Goal: Task Accomplishment & Management: Manage account settings

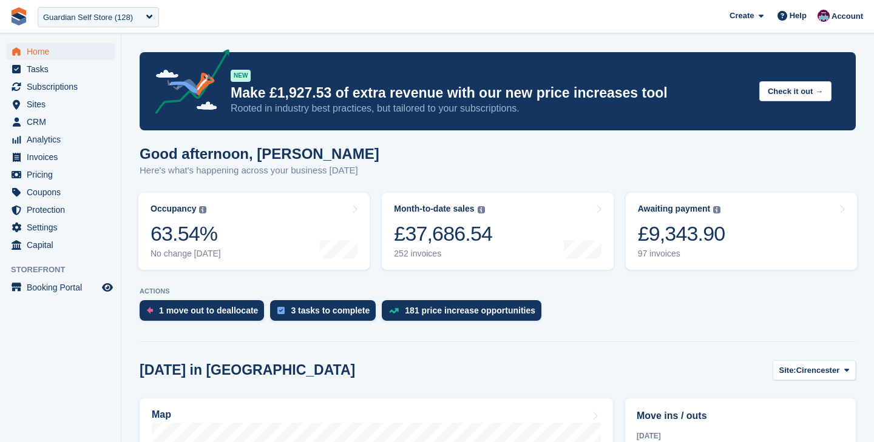
click at [104, 19] on div "Guardian Self Store (128)" at bounding box center [88, 18] width 90 height 12
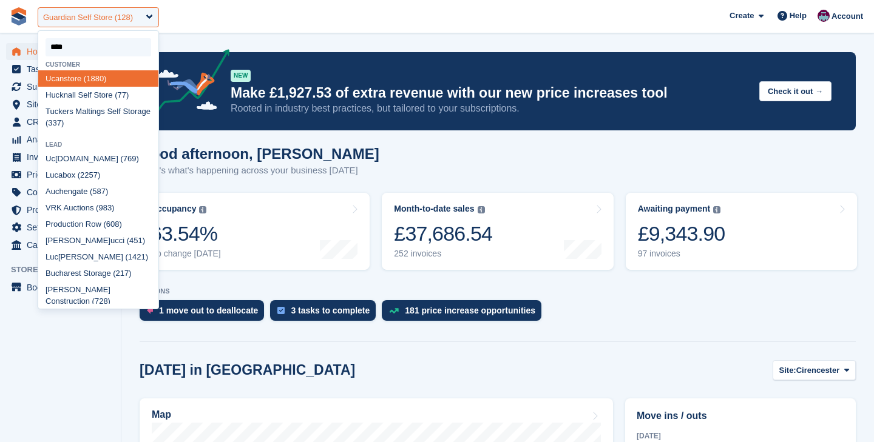
type input "*****"
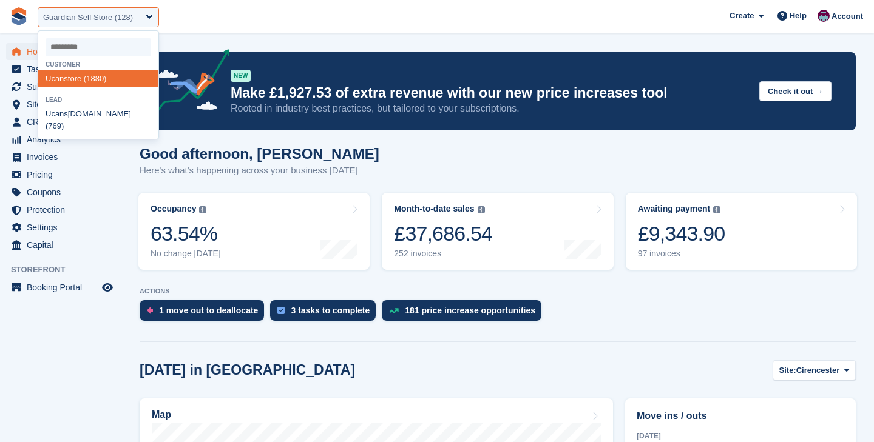
select select "****"
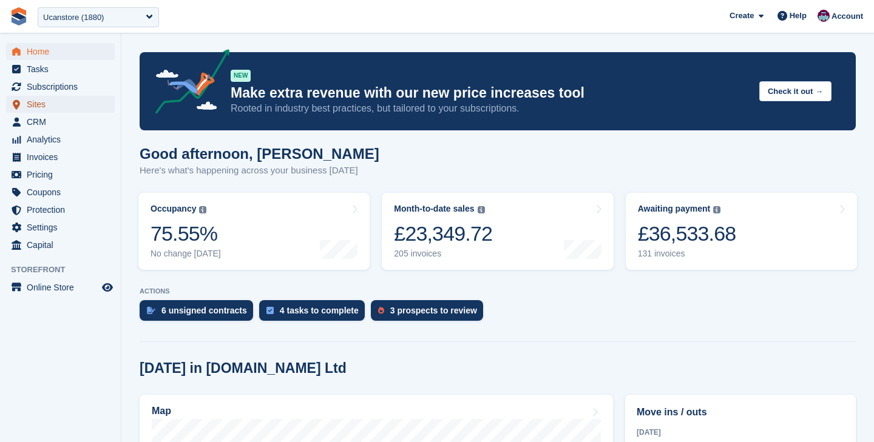
click at [49, 104] on span "Sites" at bounding box center [63, 104] width 73 height 17
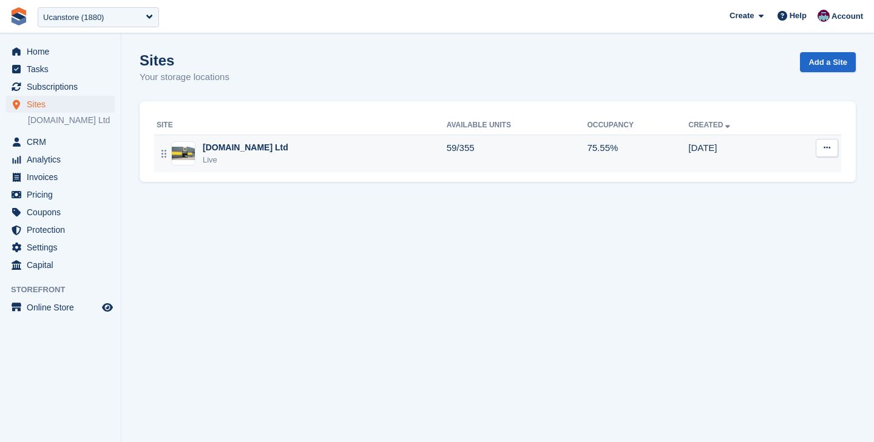
click at [302, 164] on div "[DOMAIN_NAME] Ltd Live" at bounding box center [302, 153] width 290 height 25
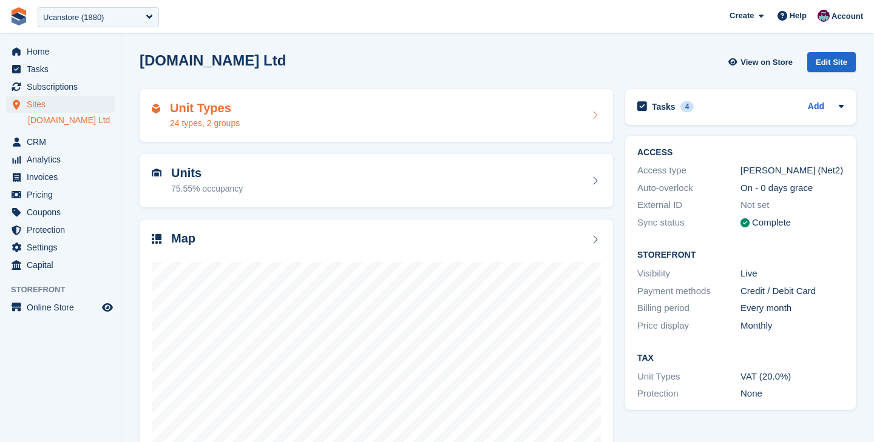
click at [377, 102] on div "Unit Types 24 types, 2 groups" at bounding box center [376, 115] width 449 height 29
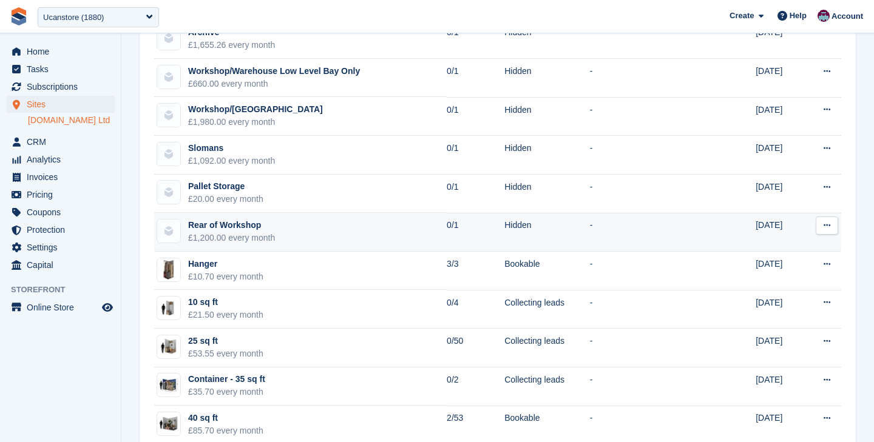
scroll to position [104, 0]
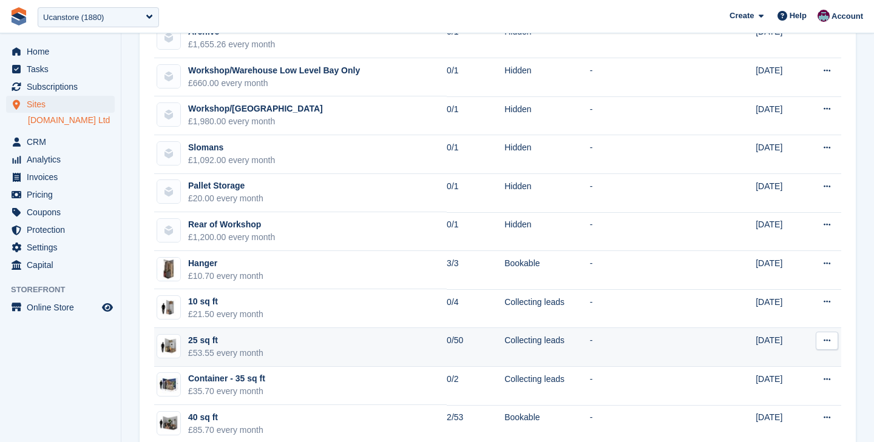
click at [292, 348] on td "25 sq ft £53.55 every month" at bounding box center [300, 347] width 292 height 39
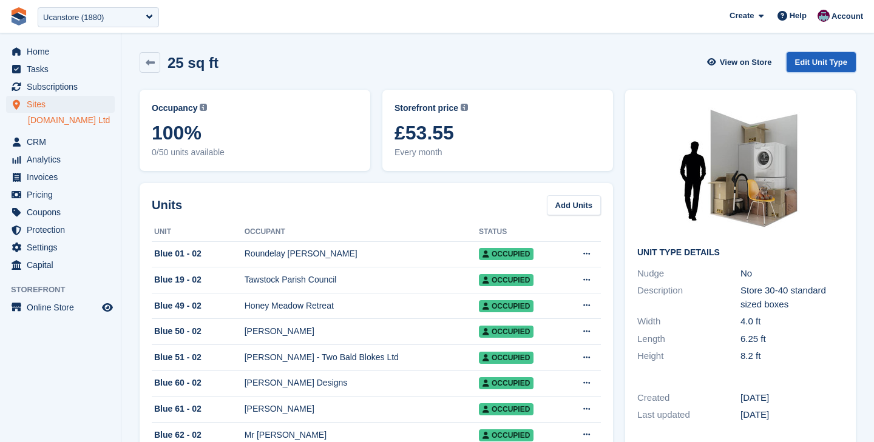
click at [806, 62] on link "Edit Unit Type" at bounding box center [820, 62] width 69 height 20
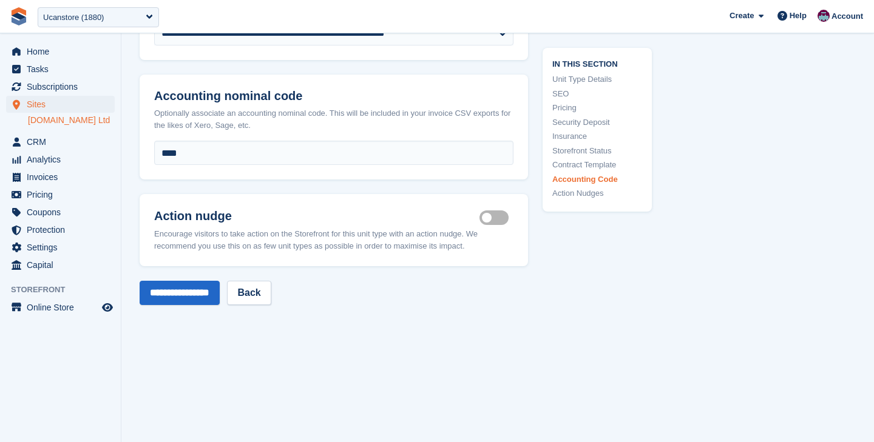
scroll to position [2280, 0]
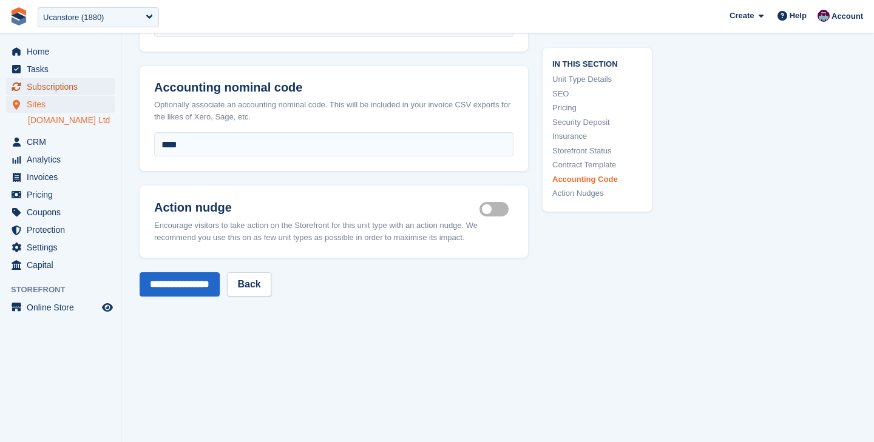
click at [71, 92] on span "Subscriptions" at bounding box center [63, 86] width 73 height 17
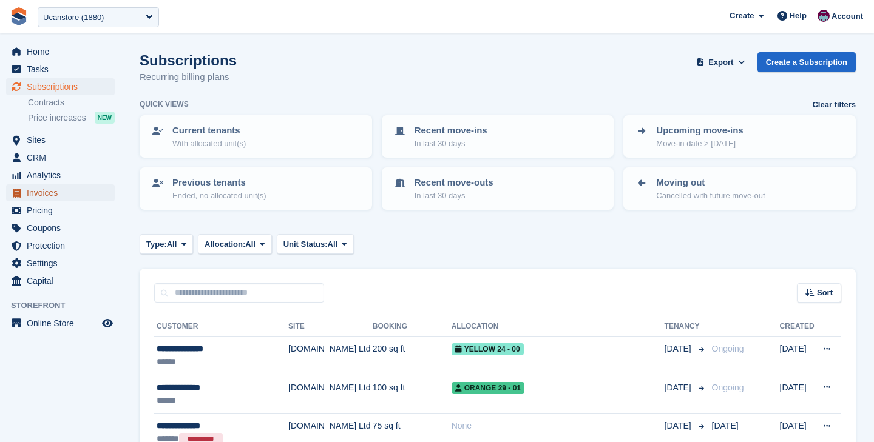
click at [47, 191] on span "Invoices" at bounding box center [63, 192] width 73 height 17
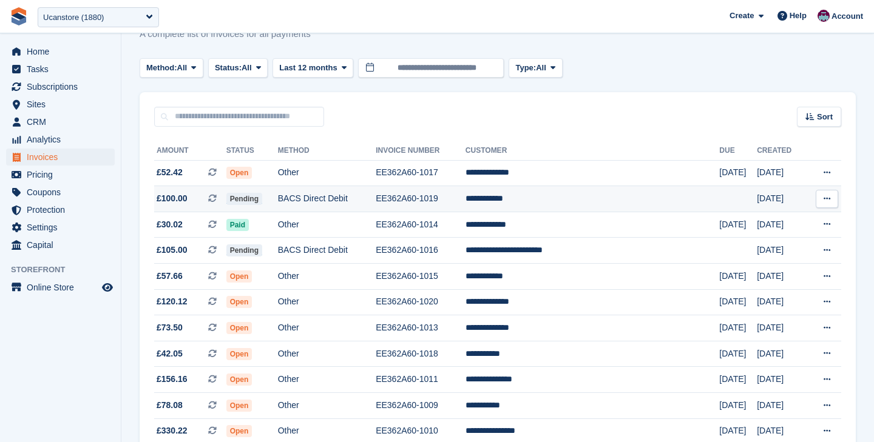
scroll to position [56, 0]
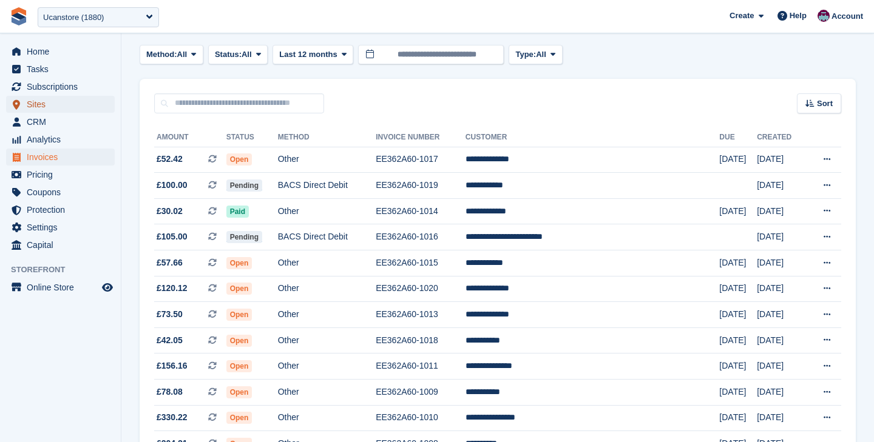
click at [60, 106] on span "Sites" at bounding box center [63, 104] width 73 height 17
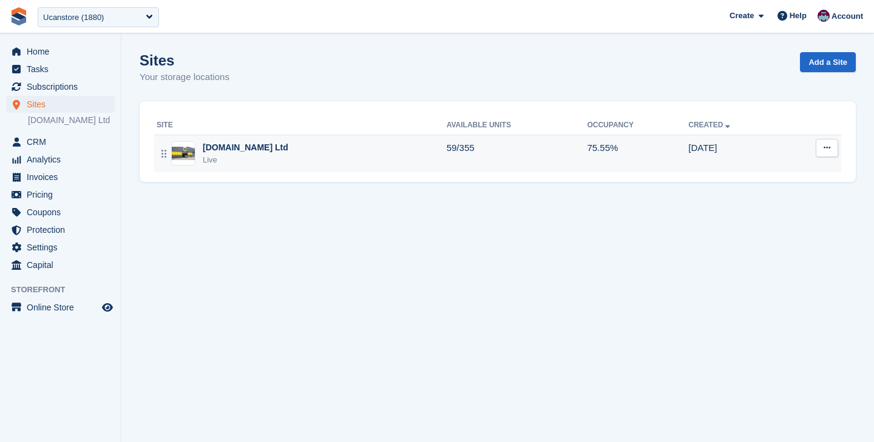
click at [273, 165] on div "Live" at bounding box center [246, 160] width 86 height 12
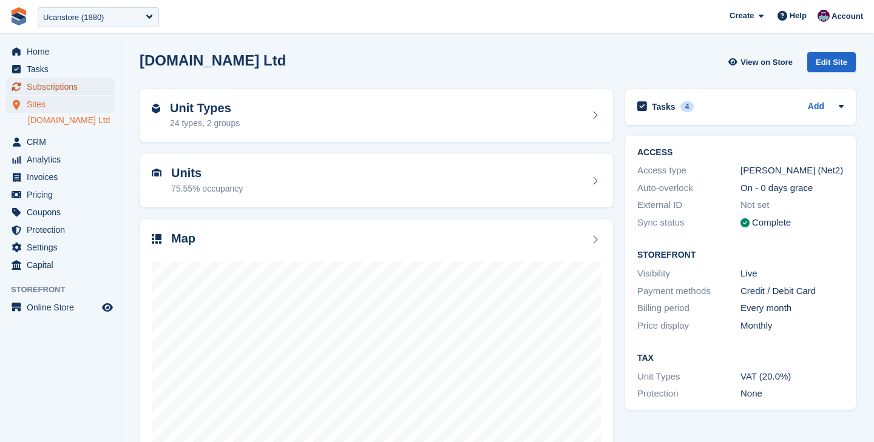
click at [67, 90] on span "Subscriptions" at bounding box center [63, 86] width 73 height 17
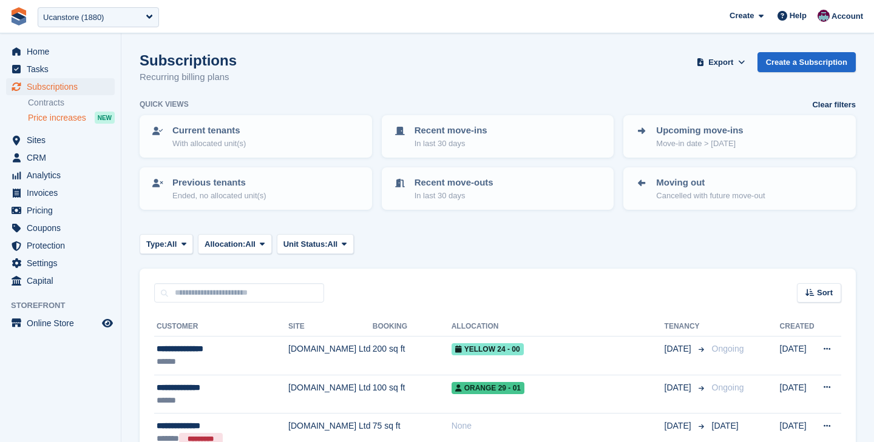
click at [69, 119] on span "Price increases" at bounding box center [57, 118] width 58 height 12
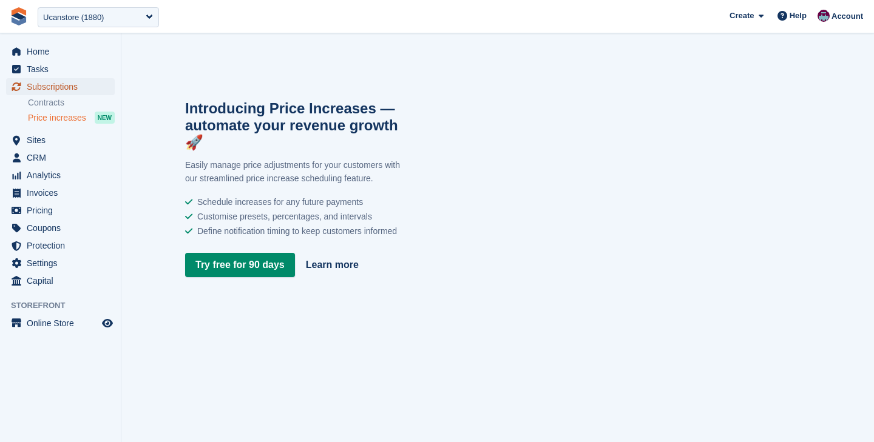
click at [55, 90] on span "Subscriptions" at bounding box center [63, 86] width 73 height 17
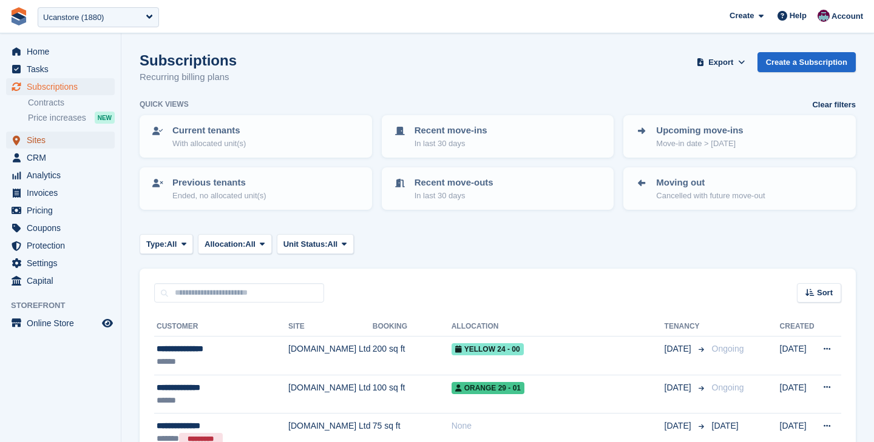
click at [46, 145] on span "Sites" at bounding box center [63, 140] width 73 height 17
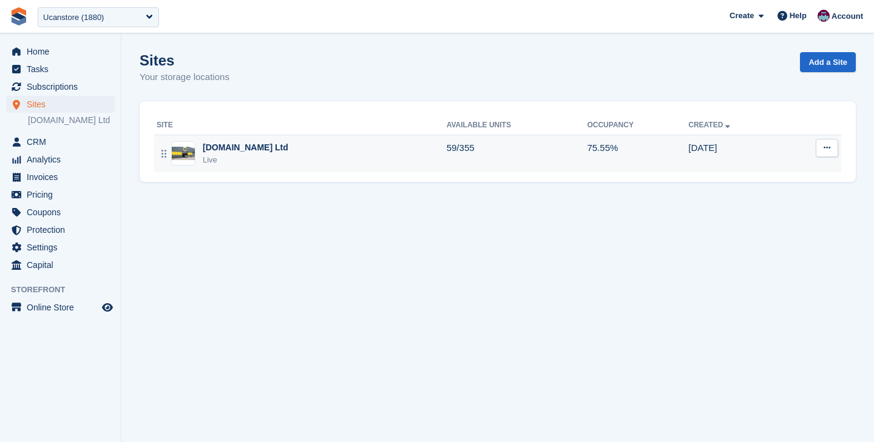
click at [336, 158] on div "Ucanstore.com Ltd Live" at bounding box center [302, 153] width 290 height 25
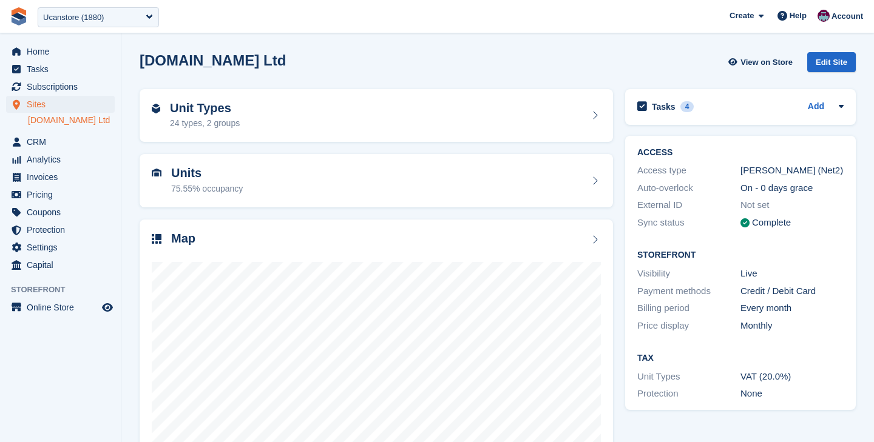
click at [824, 62] on div "Edit Site" at bounding box center [831, 62] width 49 height 20
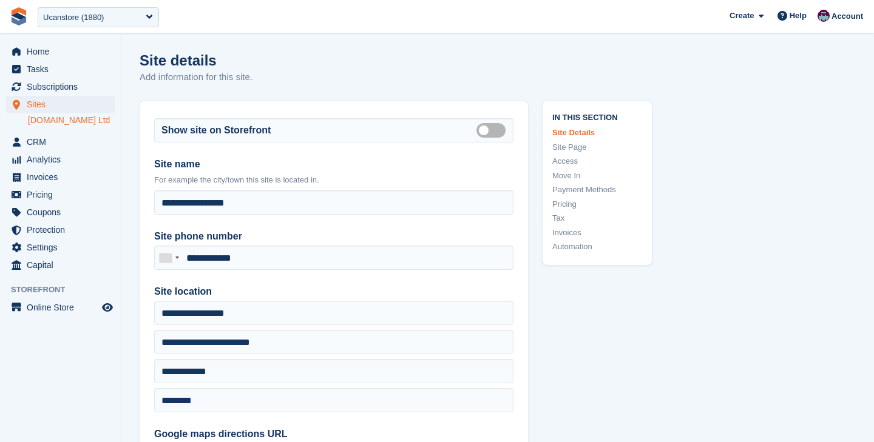
click at [568, 243] on link "Automation" at bounding box center [597, 247] width 90 height 12
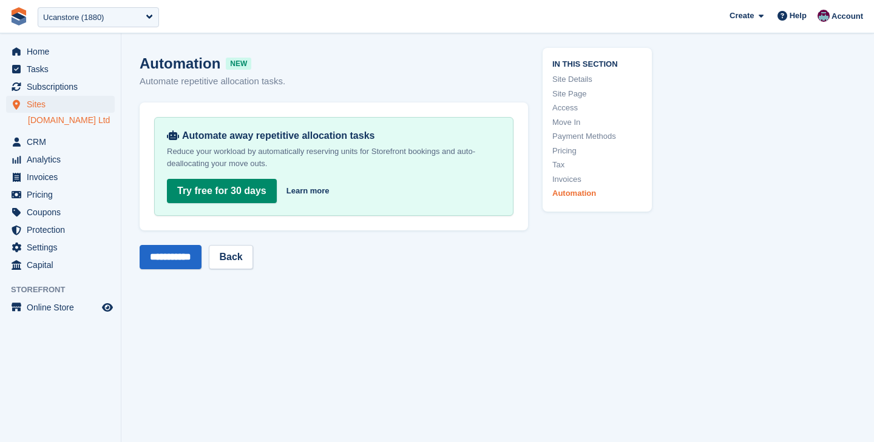
scroll to position [5313, 0]
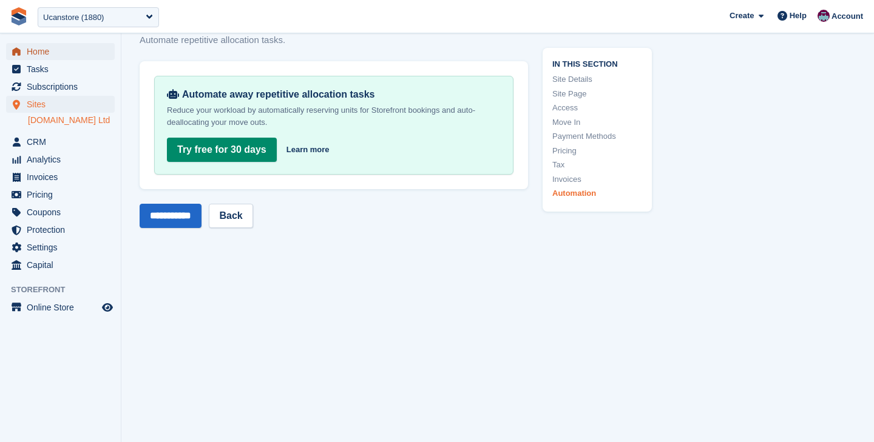
click at [54, 47] on span "Home" at bounding box center [63, 51] width 73 height 17
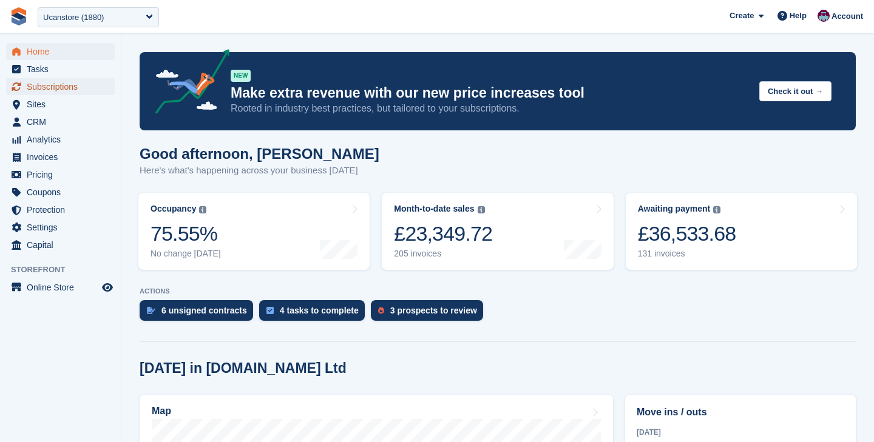
click at [68, 87] on span "Subscriptions" at bounding box center [63, 86] width 73 height 17
